Goal: Transaction & Acquisition: Subscribe to service/newsletter

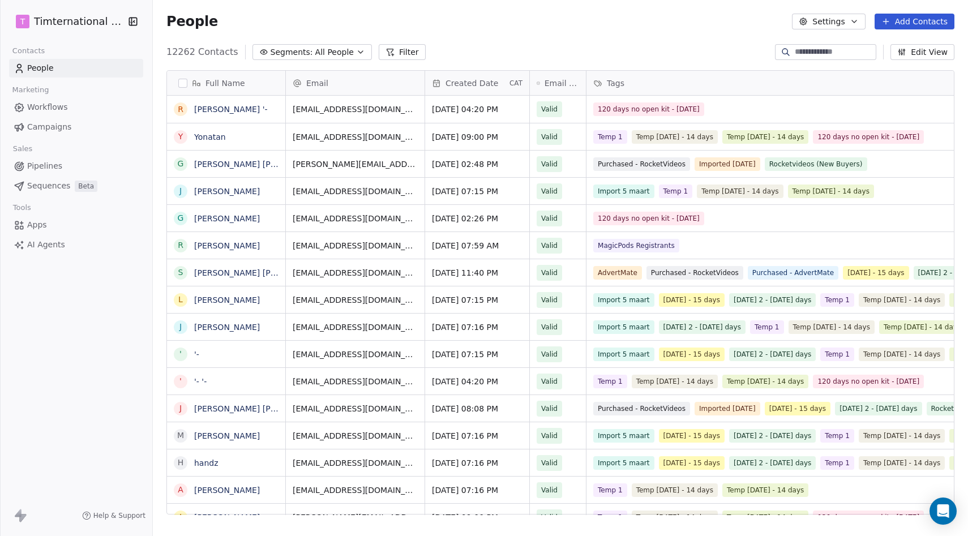
scroll to position [472, 815]
click at [47, 127] on span "Campaigns" at bounding box center [49, 127] width 44 height 12
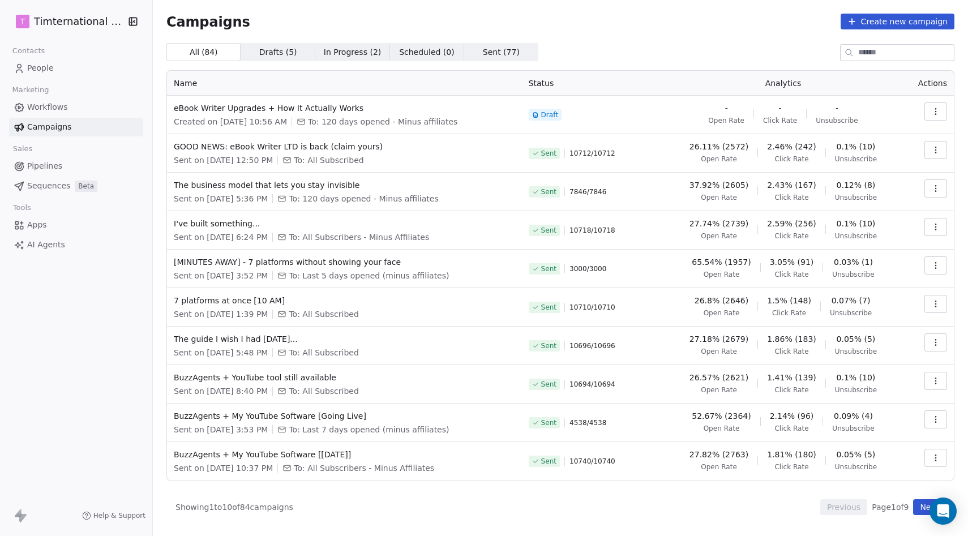
click at [864, 148] on span "0.1% (10)" at bounding box center [856, 146] width 39 height 11
click at [943, 157] on button "button" at bounding box center [936, 150] width 23 height 18
click at [878, 195] on span "View Analytics" at bounding box center [879, 194] width 66 height 14
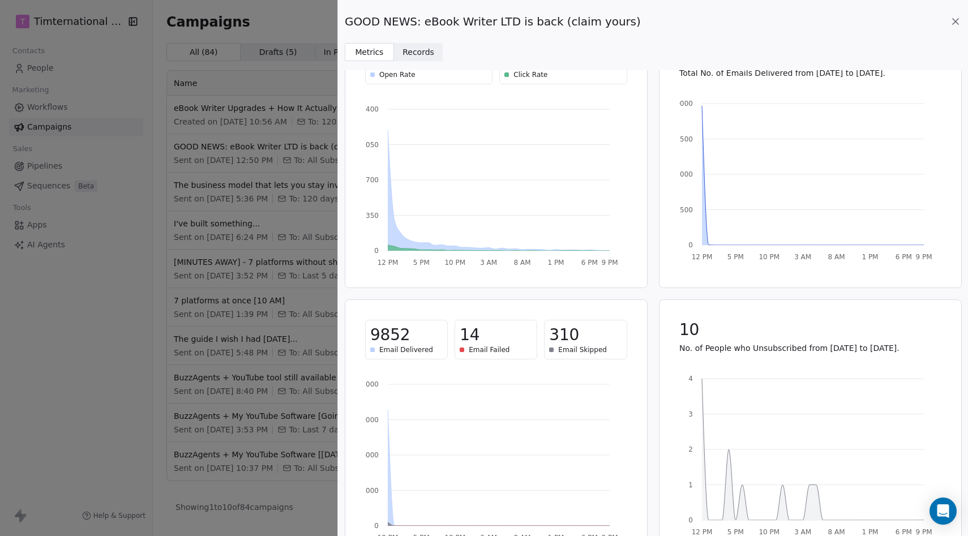
scroll to position [87, 0]
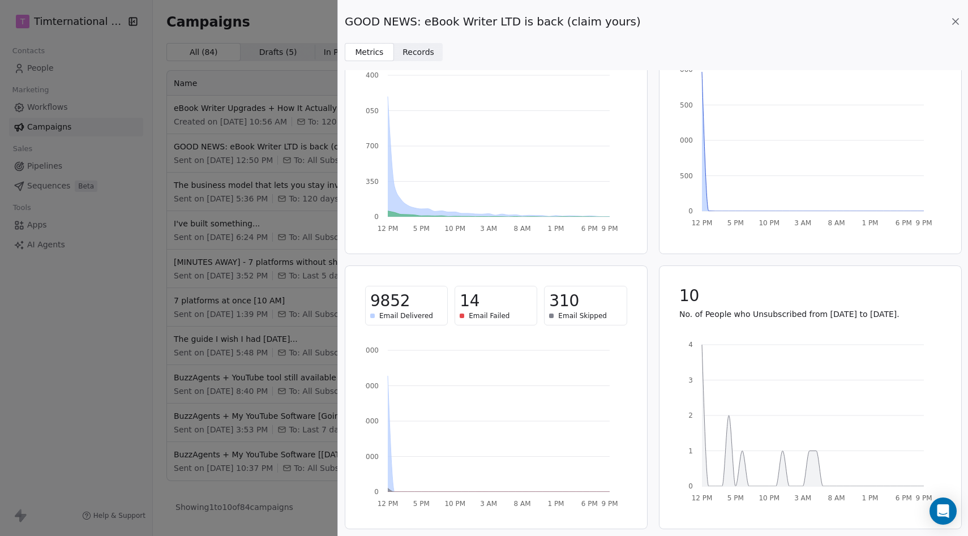
click at [702, 300] on div "10" at bounding box center [810, 296] width 262 height 20
click at [692, 298] on span "10" at bounding box center [689, 296] width 20 height 20
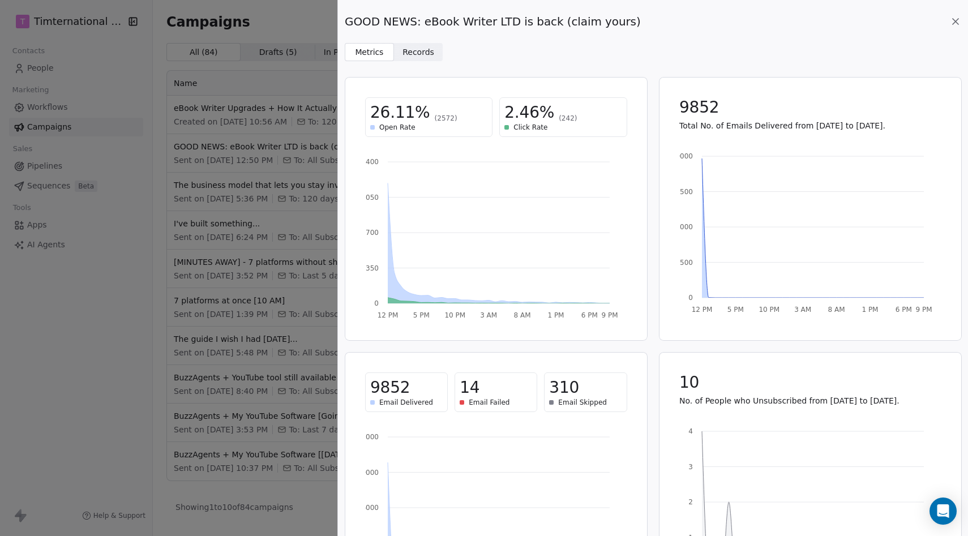
click at [701, 110] on span "9852" at bounding box center [699, 107] width 40 height 20
click at [420, 52] on span "Records" at bounding box center [419, 52] width 32 height 12
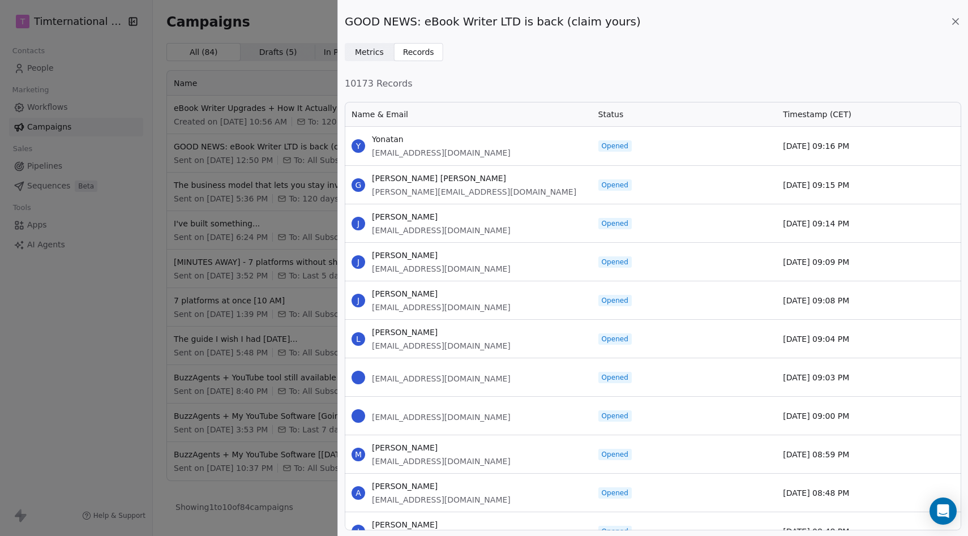
scroll to position [430, 617]
click at [317, 115] on div "GOOD NEWS: eBook Writer LTD is back (claim yours) Metrics Metrics Records Recor…" at bounding box center [484, 268] width 968 height 536
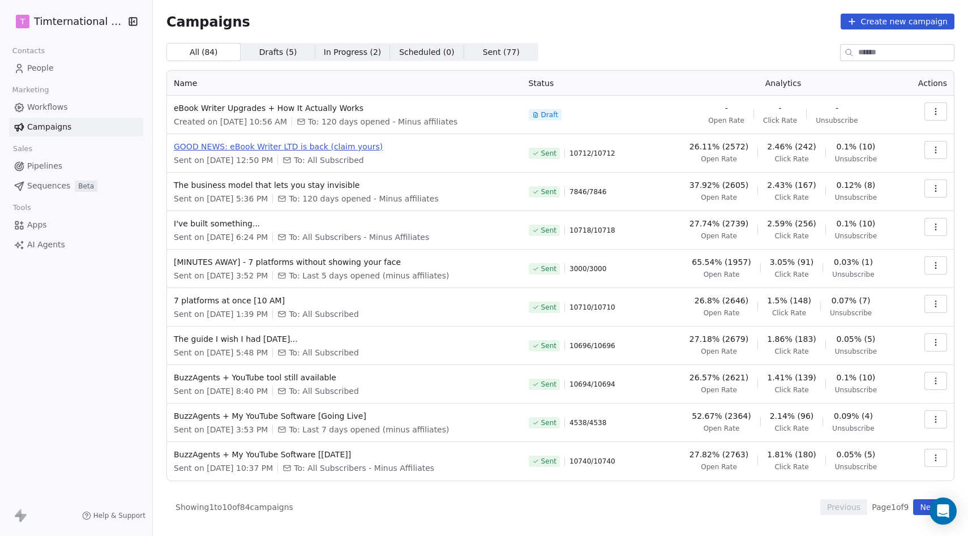
click at [335, 147] on span "GOOD NEWS: eBook Writer LTD is back (claim yours)" at bounding box center [344, 146] width 341 height 11
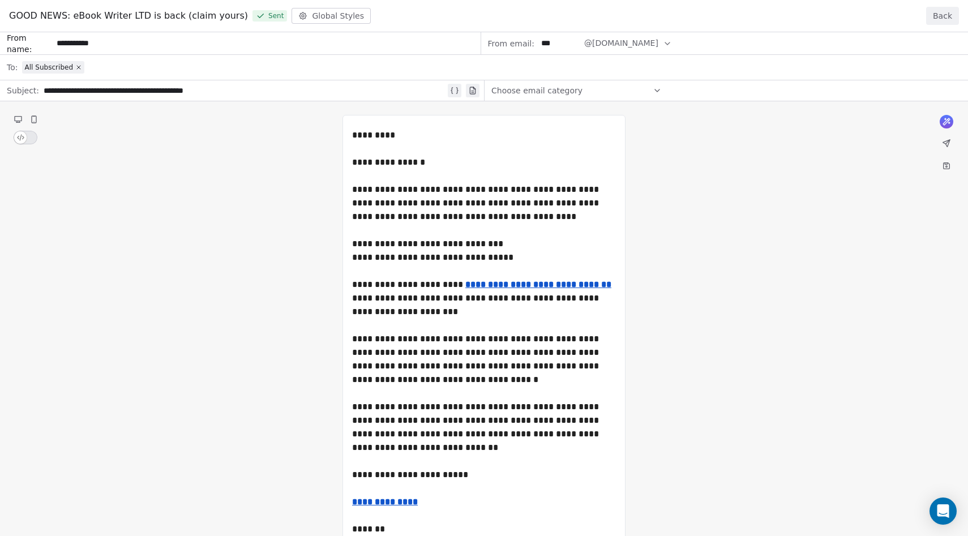
click at [928, 20] on button "Back" at bounding box center [942, 16] width 33 height 18
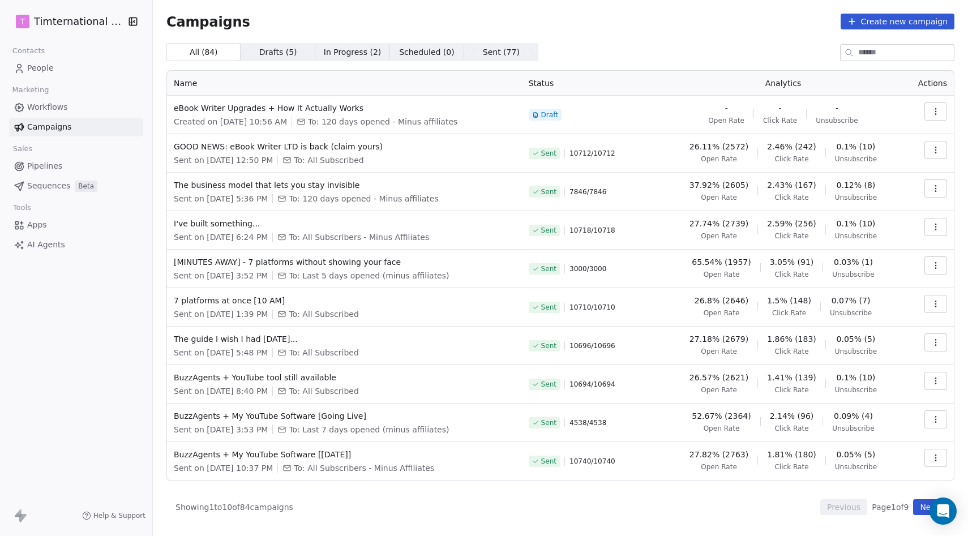
click at [935, 154] on icon "button" at bounding box center [935, 150] width 9 height 9
click at [865, 194] on span "View Analytics" at bounding box center [879, 194] width 66 height 14
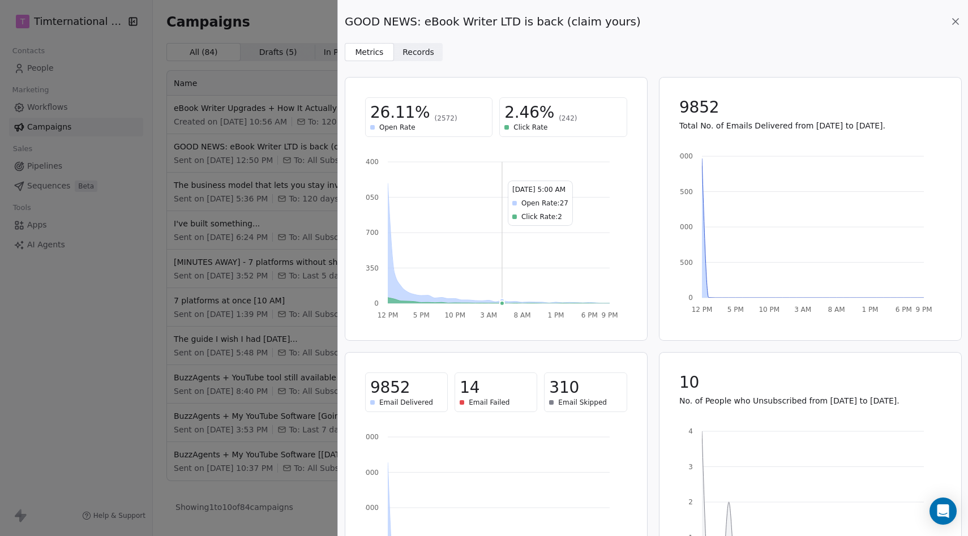
scroll to position [87, 0]
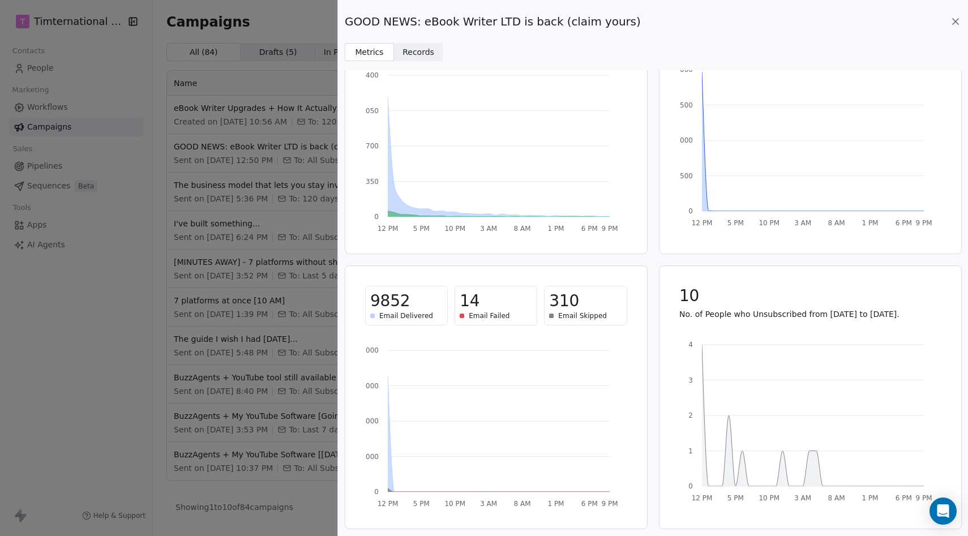
click at [696, 299] on div "10" at bounding box center [810, 296] width 262 height 20
click at [741, 433] on icon at bounding box center [813, 416] width 222 height 142
click at [279, 16] on div "GOOD NEWS: eBook Writer LTD is back (claim yours) Metrics Metrics Records Recor…" at bounding box center [484, 268] width 968 height 536
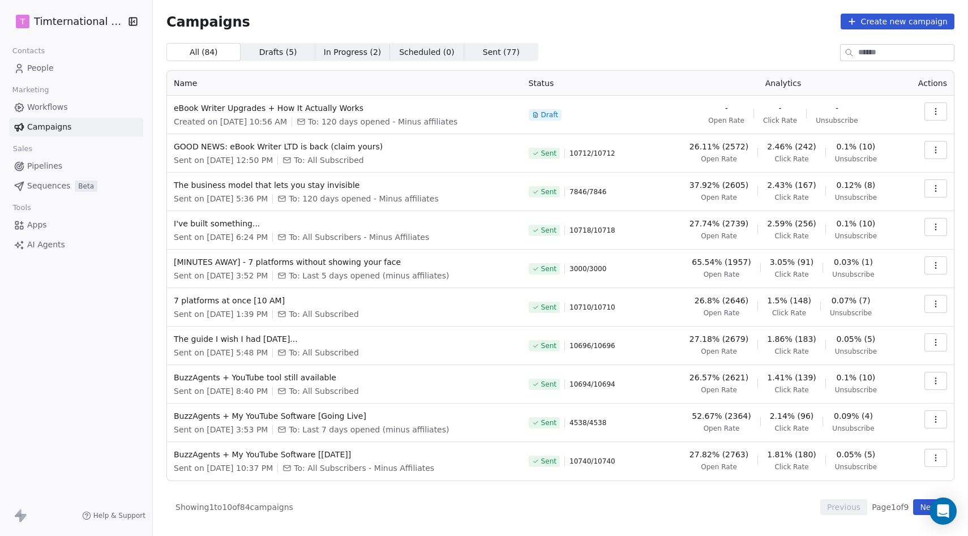
click at [43, 72] on span "People" at bounding box center [40, 68] width 27 height 12
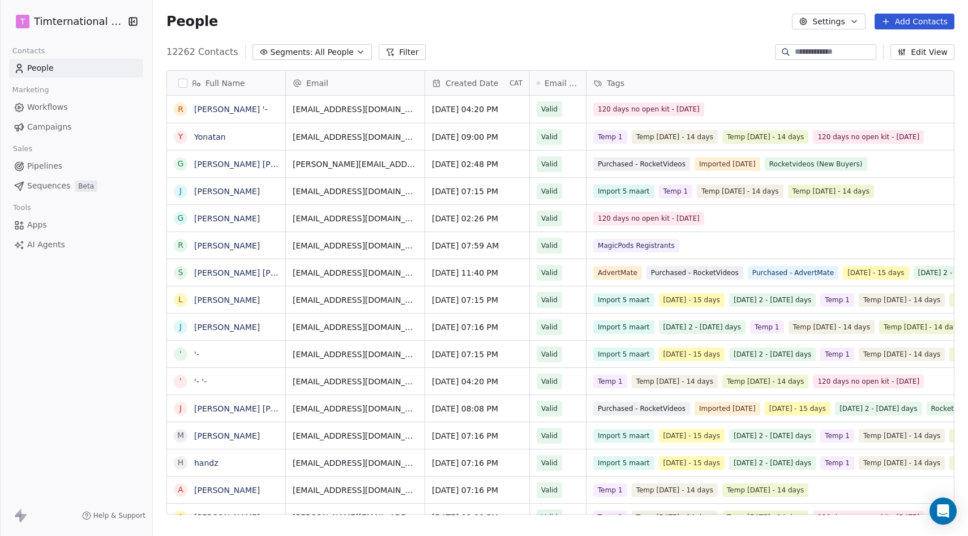
scroll to position [472, 815]
click at [387, 54] on icon at bounding box center [390, 52] width 6 height 6
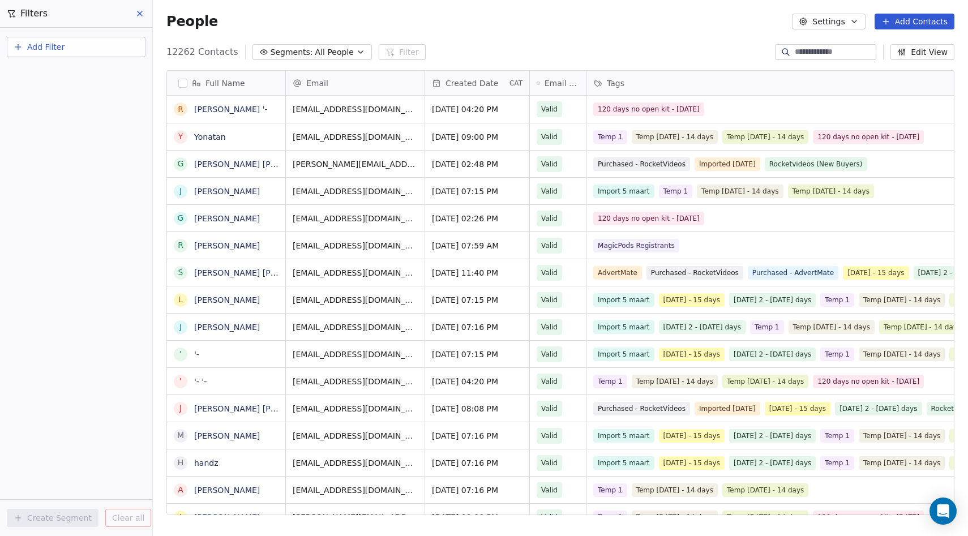
click at [40, 49] on span "Add Filter" at bounding box center [45, 47] width 37 height 12
click at [48, 93] on span "Contact activity" at bounding box center [50, 92] width 63 height 12
click at [71, 54] on html "T Timternational B.V. Contacts People Marketing Workflows Campaigns Sales Pipel…" at bounding box center [484, 268] width 968 height 536
click at [58, 49] on span "Add Filter" at bounding box center [45, 47] width 37 height 12
click at [56, 73] on span "Contact properties" at bounding box center [56, 74] width 74 height 12
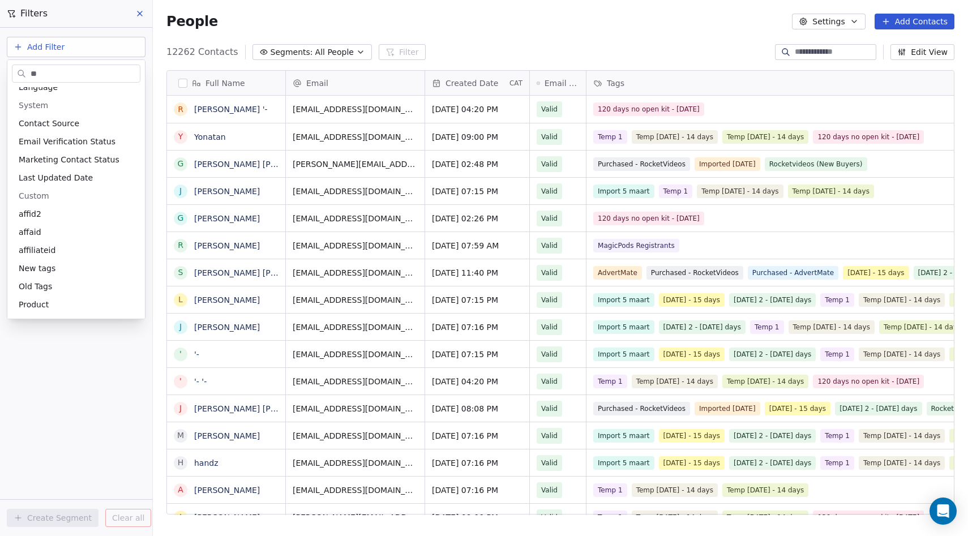
scroll to position [0, 0]
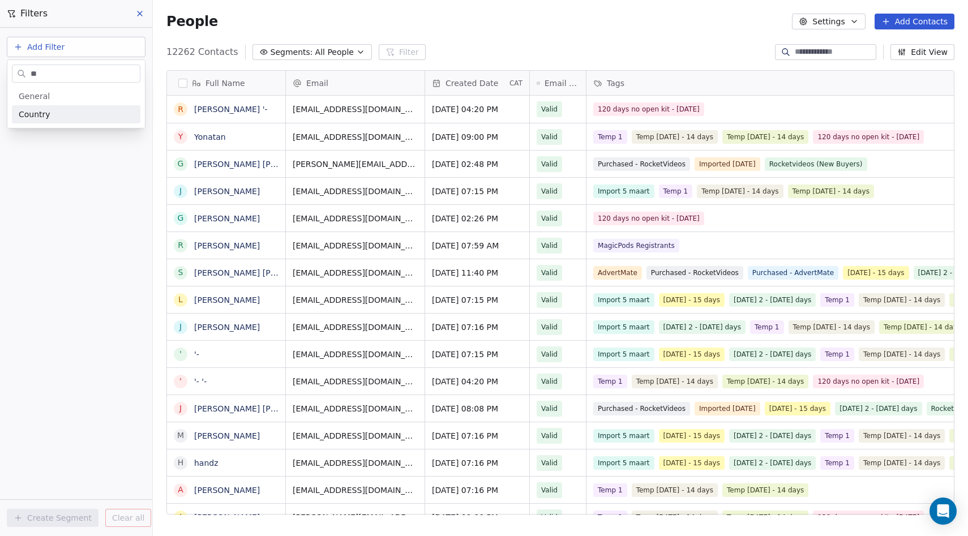
type input "*"
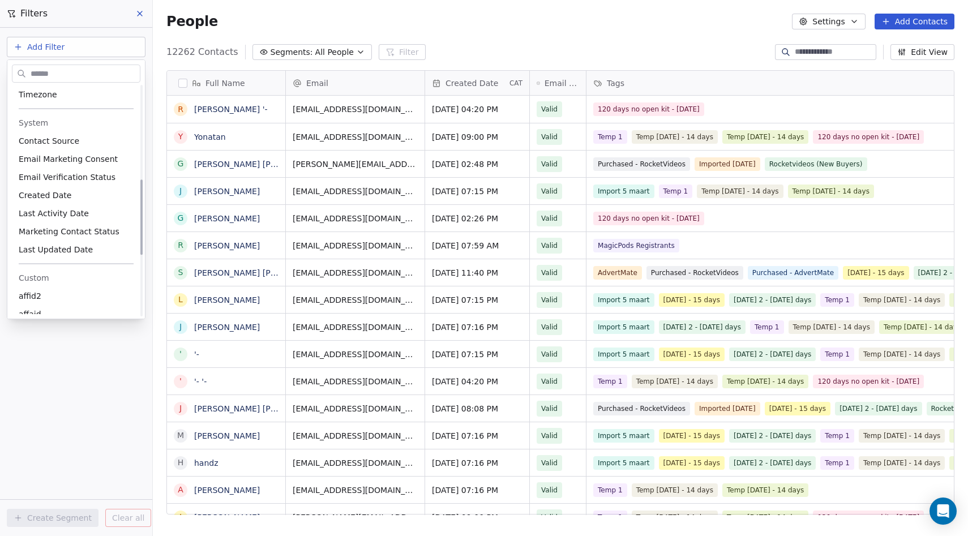
scroll to position [294, 0]
click at [85, 159] on span "Email Marketing Consent" at bounding box center [68, 156] width 99 height 11
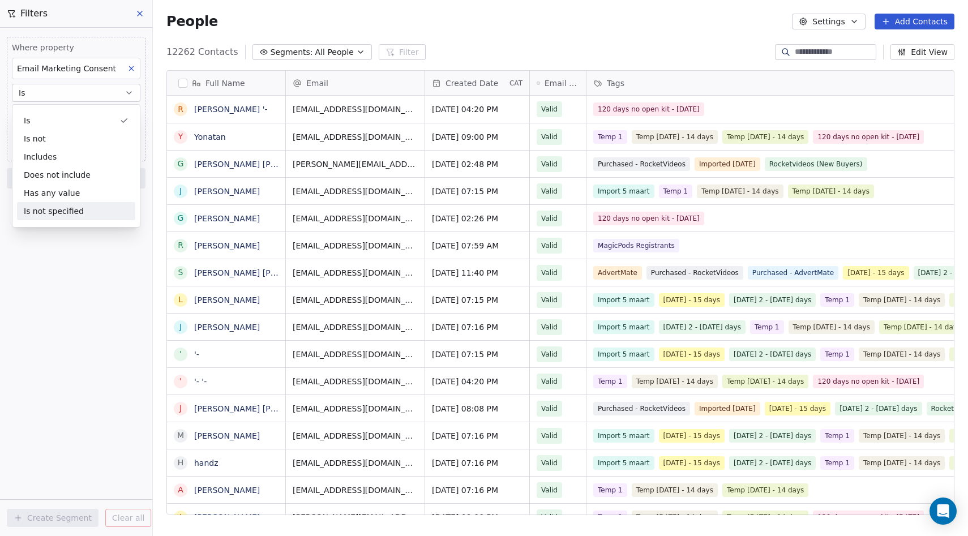
click at [129, 294] on div "Where property Email Marketing Consent Is Select Email Marketing Consent Add fi…" at bounding box center [76, 282] width 152 height 508
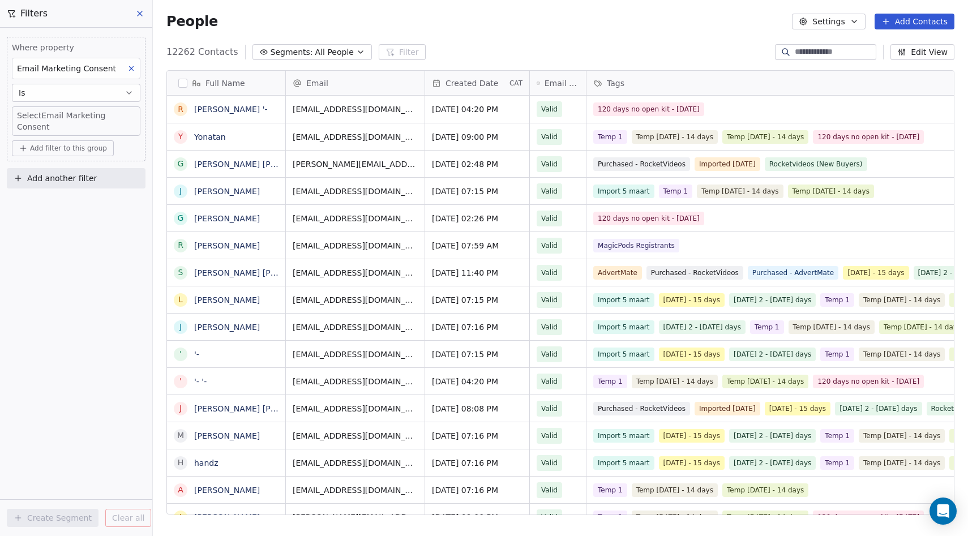
click at [92, 144] on span "Add filter to this group" at bounding box center [68, 148] width 77 height 9
click at [108, 237] on html "T Timternational B.V. Contacts People Marketing Workflows Campaigns Sales Pipel…" at bounding box center [484, 268] width 968 height 536
click at [91, 120] on body "T Timternational B.V. Contacts People Marketing Workflows Campaigns Sales Pipel…" at bounding box center [484, 268] width 968 height 536
click at [89, 173] on div "Unsubscribed" at bounding box center [85, 176] width 114 height 12
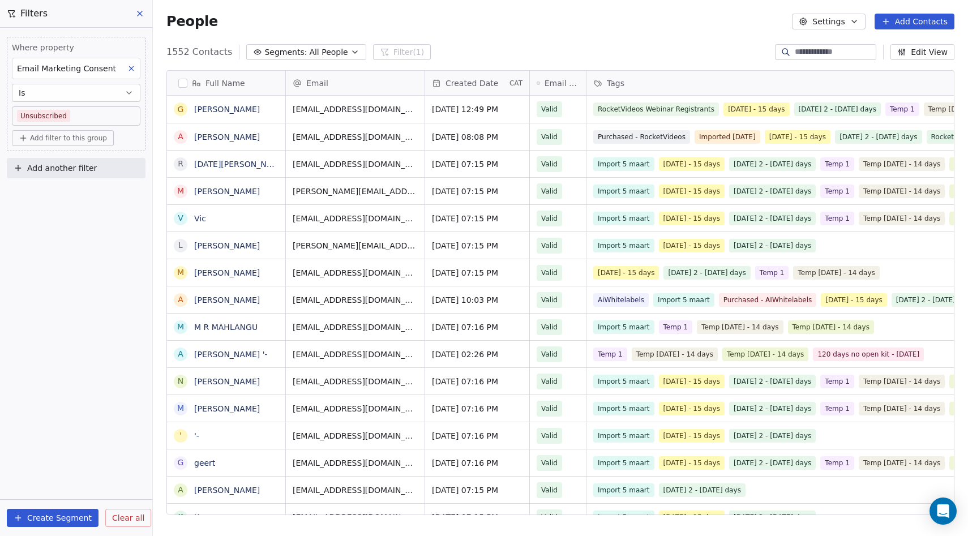
scroll to position [472, 815]
click at [83, 142] on span "Add filter to this group" at bounding box center [68, 138] width 77 height 9
click at [80, 183] on span "Contact activity" at bounding box center [55, 181] width 63 height 12
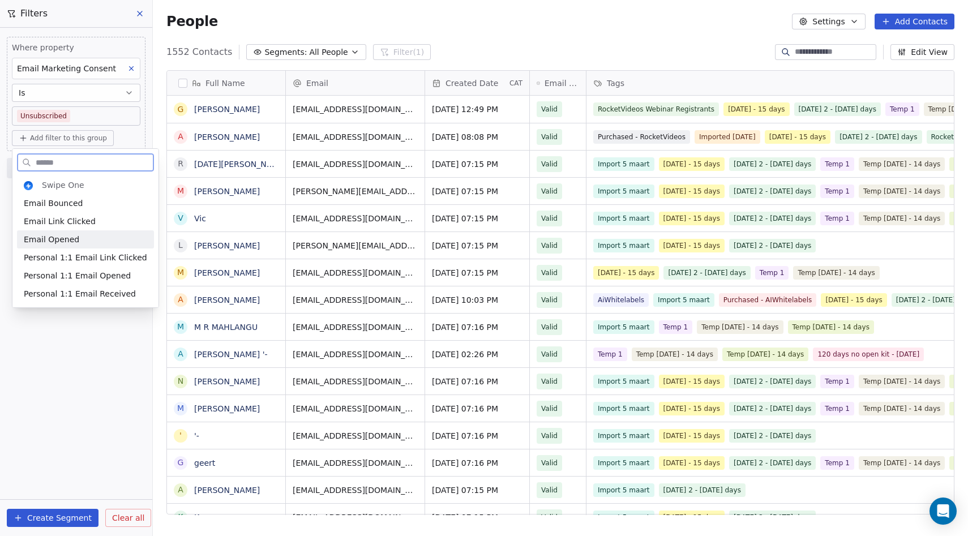
click at [88, 233] on div "Email Opened" at bounding box center [85, 239] width 137 height 18
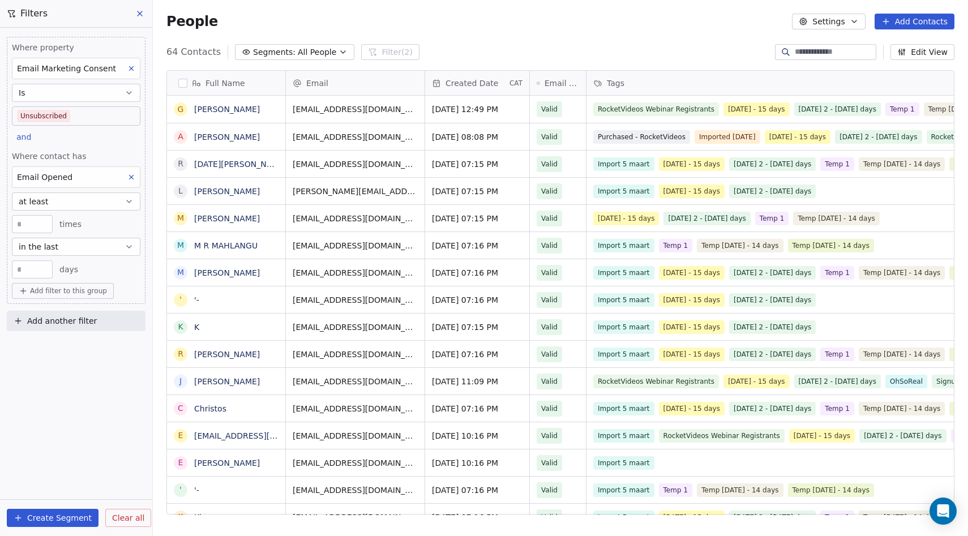
click at [33, 266] on input "**" at bounding box center [32, 270] width 35 height 8
drag, startPoint x: 45, startPoint y: 267, endPoint x: 9, endPoint y: 268, distance: 35.7
click at [9, 268] on div "Where property Email Marketing Consent Is Unsubscribed and Where contact has Em…" at bounding box center [76, 170] width 139 height 267
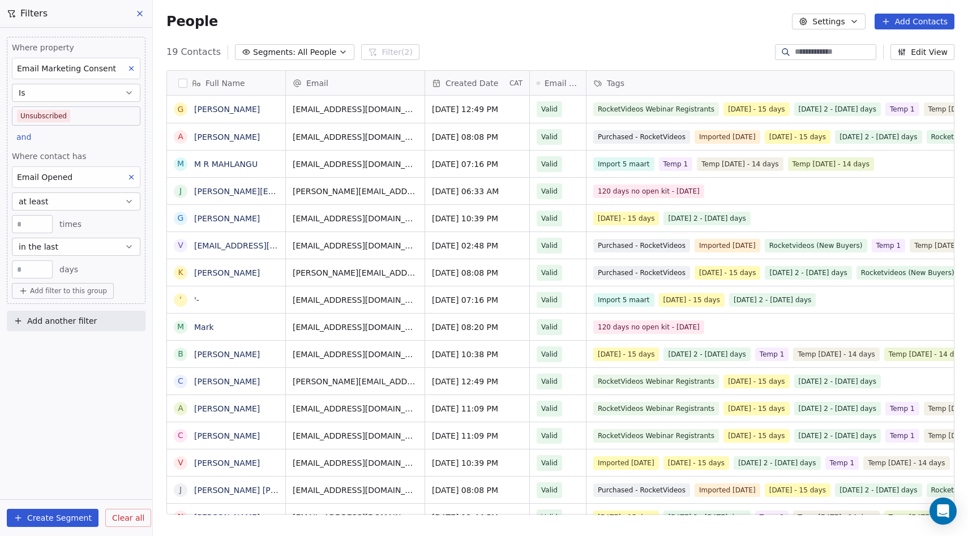
drag, startPoint x: 30, startPoint y: 272, endPoint x: 6, endPoint y: 272, distance: 24.4
click at [6, 272] on div "Where property Email Marketing Consent Is Unsubscribed and Where contact has Em…" at bounding box center [76, 182] width 152 height 308
type input "*"
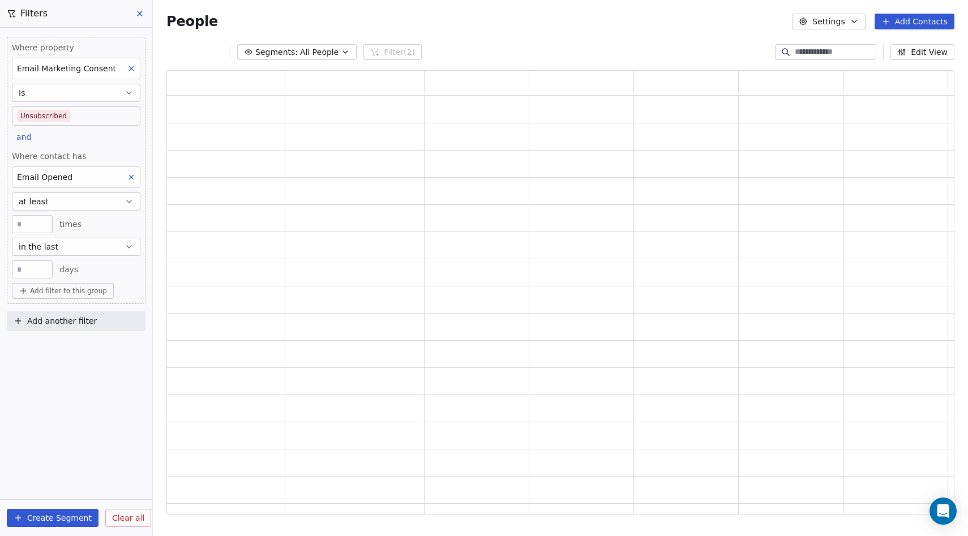
click at [75, 400] on div "Where property Email Marketing Consent Is Unsubscribed and Where contact has Em…" at bounding box center [76, 282] width 152 height 508
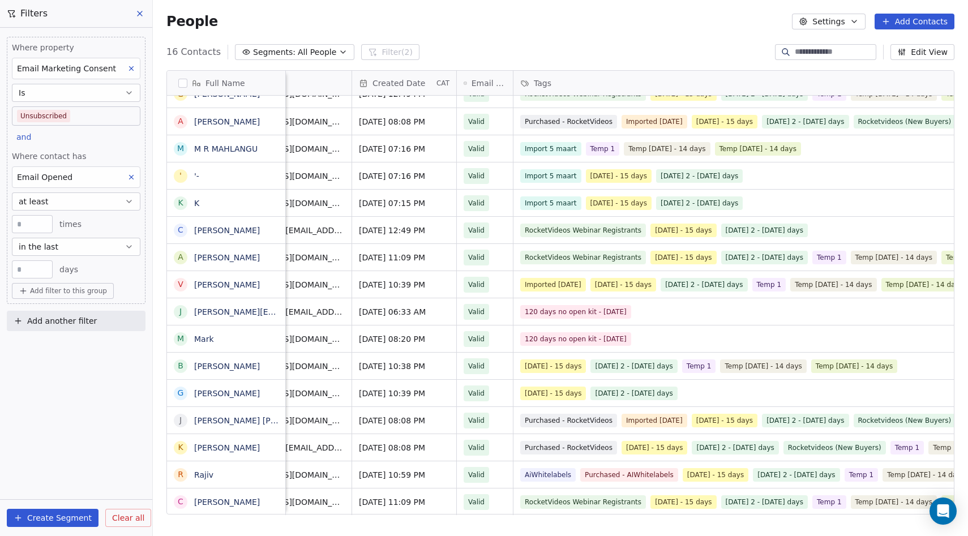
scroll to position [0, 0]
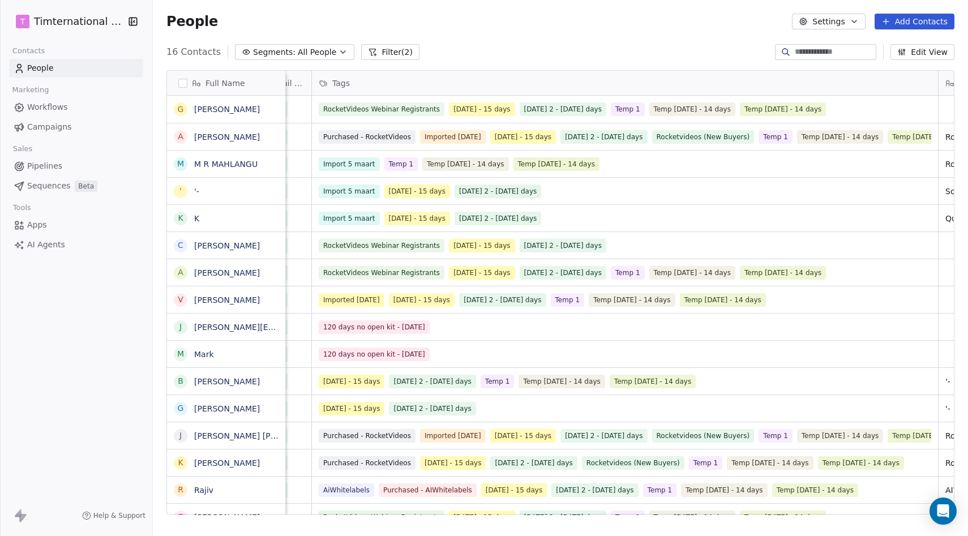
click at [640, 56] on div "16 Contacts Segments: All People Filter (2) Edit View" at bounding box center [560, 52] width 815 height 18
click at [20, 133] on link "Campaigns" at bounding box center [76, 127] width 134 height 19
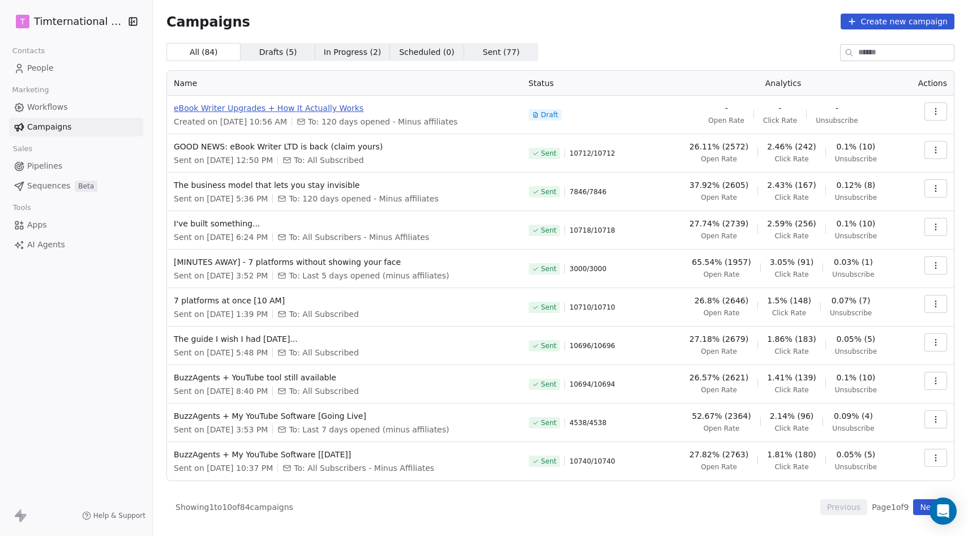
click at [329, 107] on span "eBook Writer Upgrades + How It Actually Works" at bounding box center [344, 107] width 341 height 11
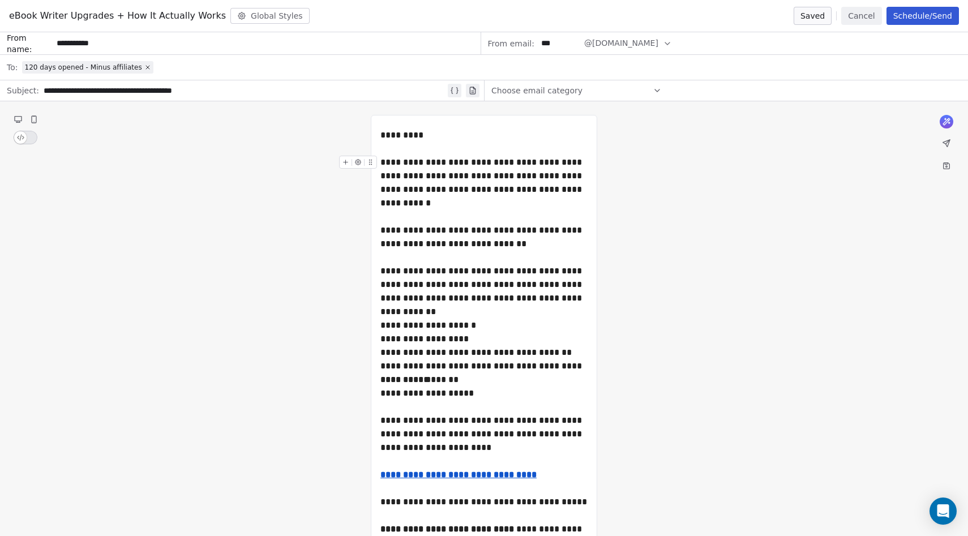
click at [864, 16] on button "Cancel" at bounding box center [861, 16] width 40 height 18
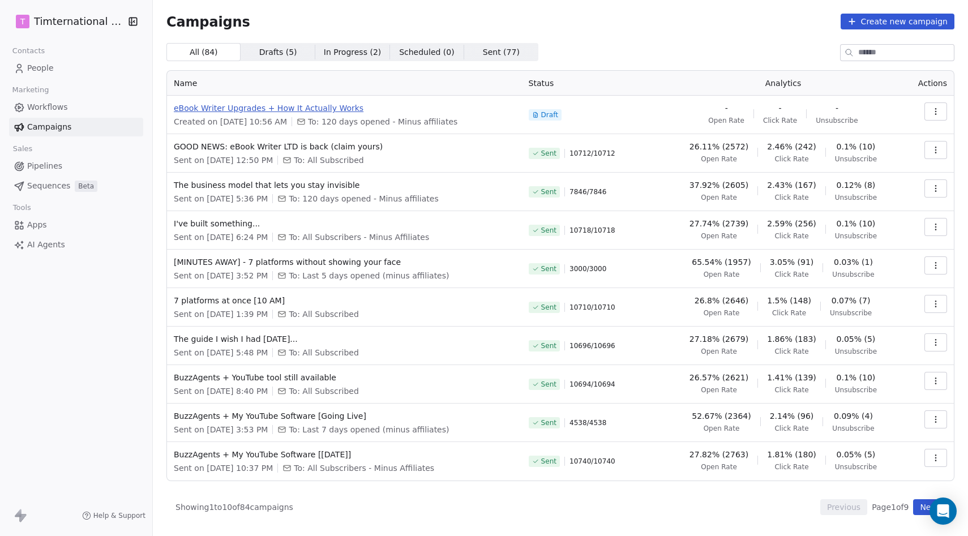
click at [301, 106] on span "eBook Writer Upgrades + How It Actually Works" at bounding box center [344, 107] width 341 height 11
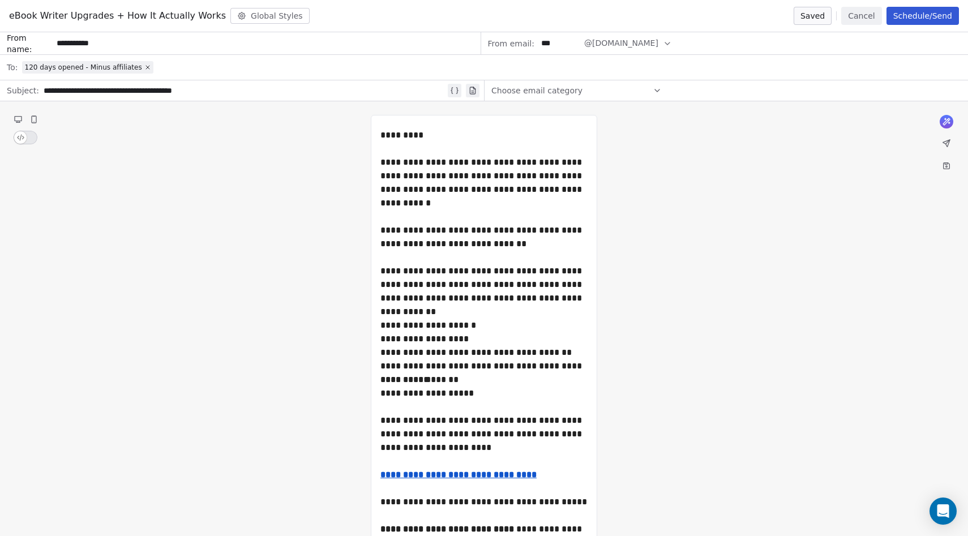
click at [915, 16] on button "Schedule/Send" at bounding box center [923, 16] width 72 height 18
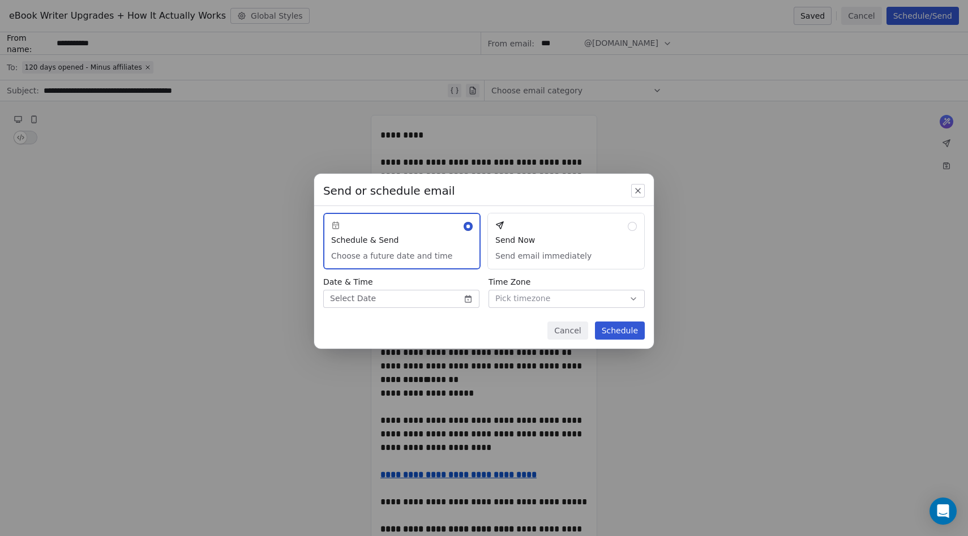
click at [596, 236] on button "Send Now Send email immediately" at bounding box center [566, 241] width 157 height 57
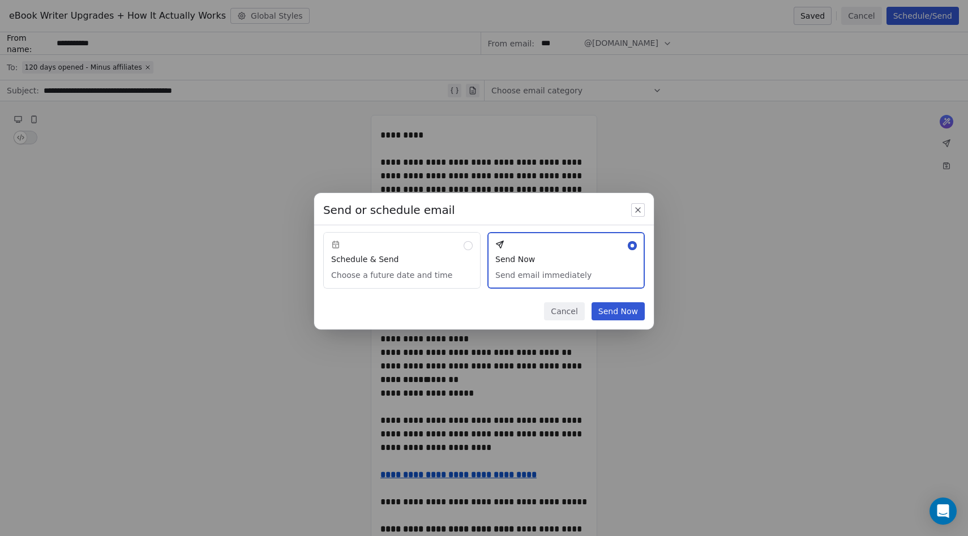
click at [561, 311] on button "Cancel" at bounding box center [564, 311] width 40 height 18
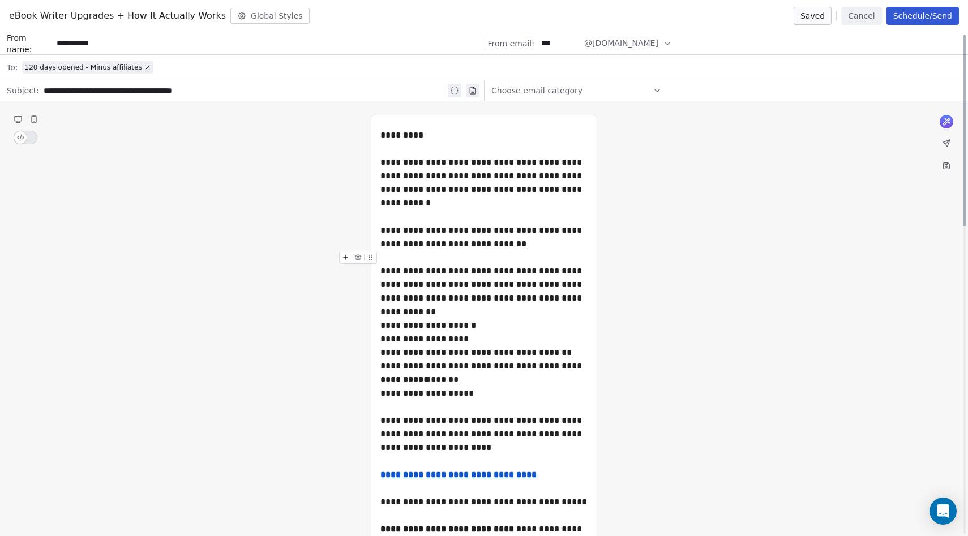
click at [916, 12] on button "Schedule/Send" at bounding box center [923, 16] width 72 height 18
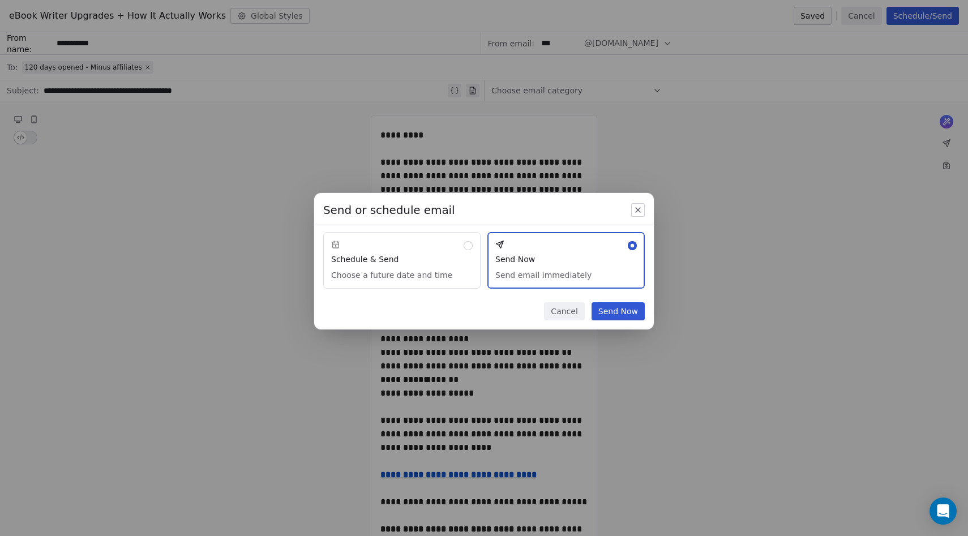
click at [629, 311] on button "Send Now" at bounding box center [618, 311] width 53 height 18
